Goal: Task Accomplishment & Management: Manage account settings

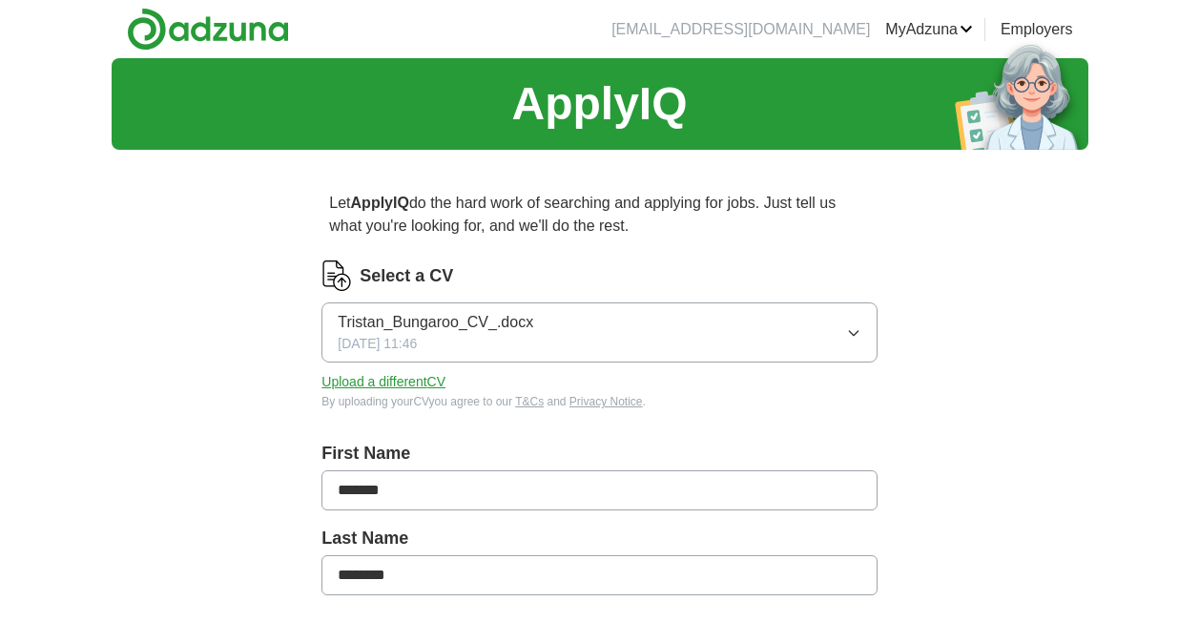
click at [912, 31] on link "MyAdzuna" at bounding box center [929, 29] width 88 height 23
click at [886, 26] on link "MyAdzuna" at bounding box center [929, 29] width 88 height 23
click at [696, 24] on li "[EMAIL_ADDRESS][DOMAIN_NAME]" at bounding box center [741, 29] width 259 height 23
click at [172, 25] on img at bounding box center [208, 29] width 162 height 43
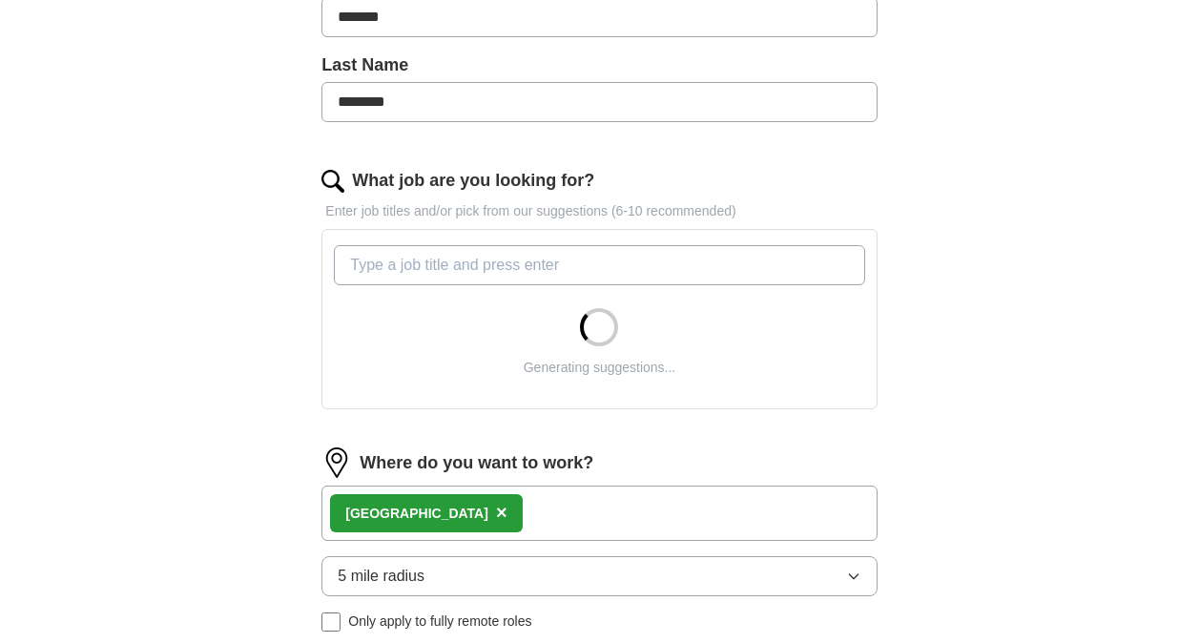
scroll to position [477, 0]
